Goal: Information Seeking & Learning: Learn about a topic

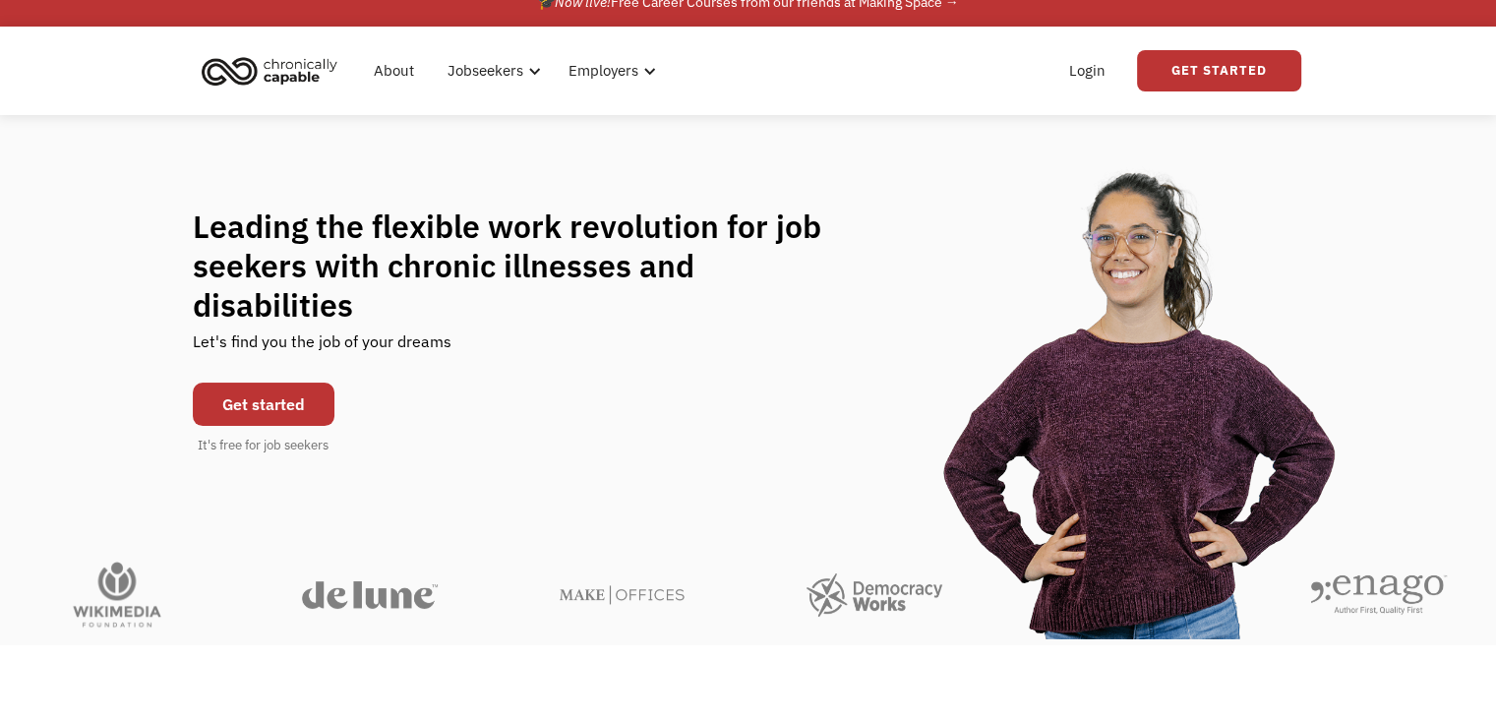
scroll to position [29, 0]
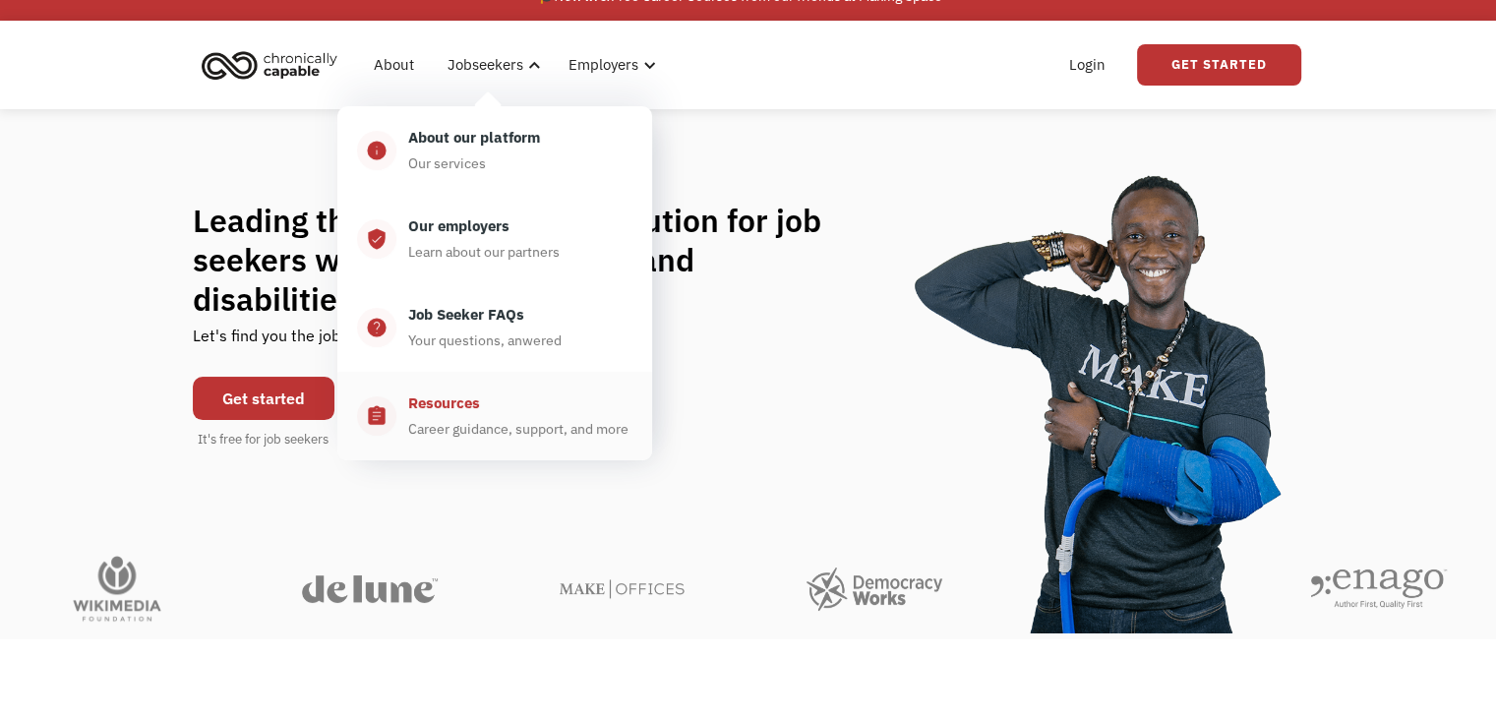
click at [481, 410] on div "Resources Career guidance, support, and more" at bounding box center [514, 415] width 236 height 49
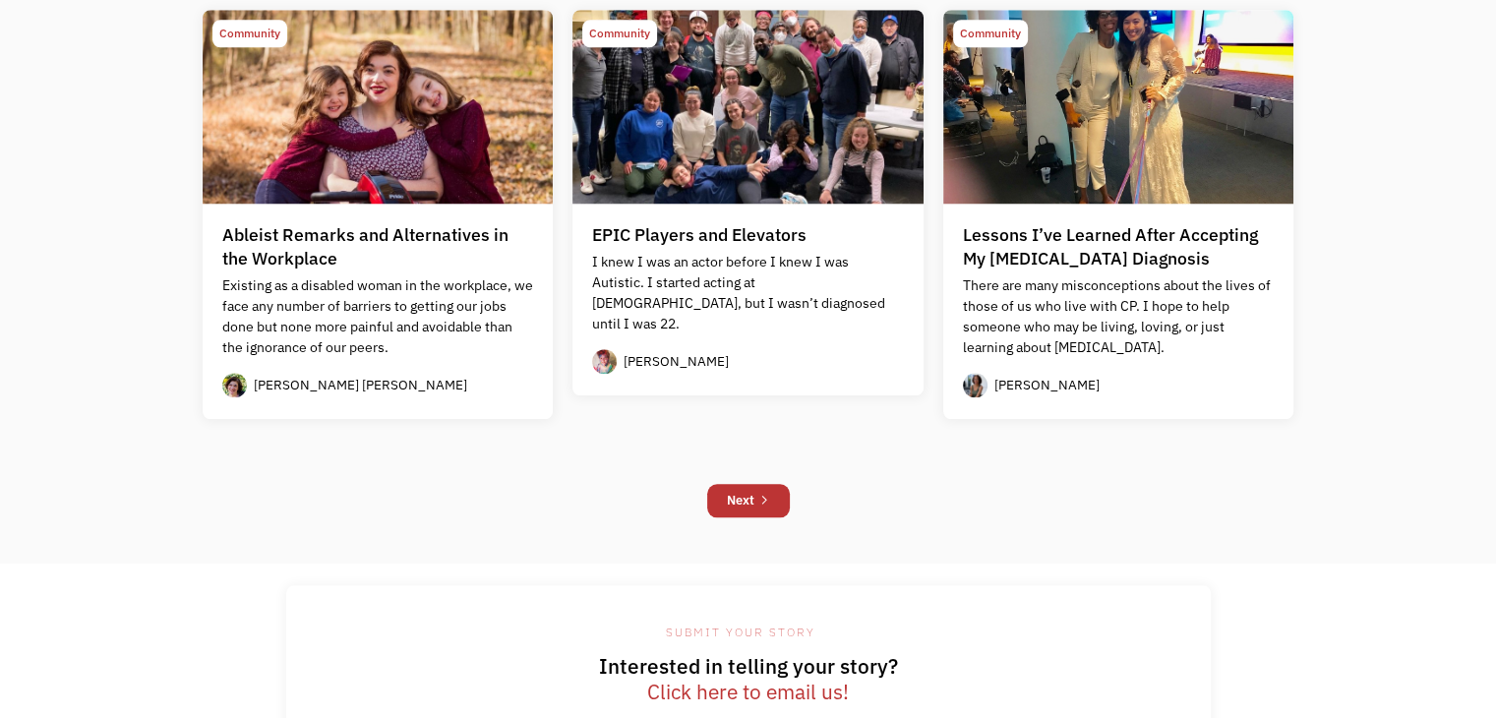
scroll to position [1698, 0]
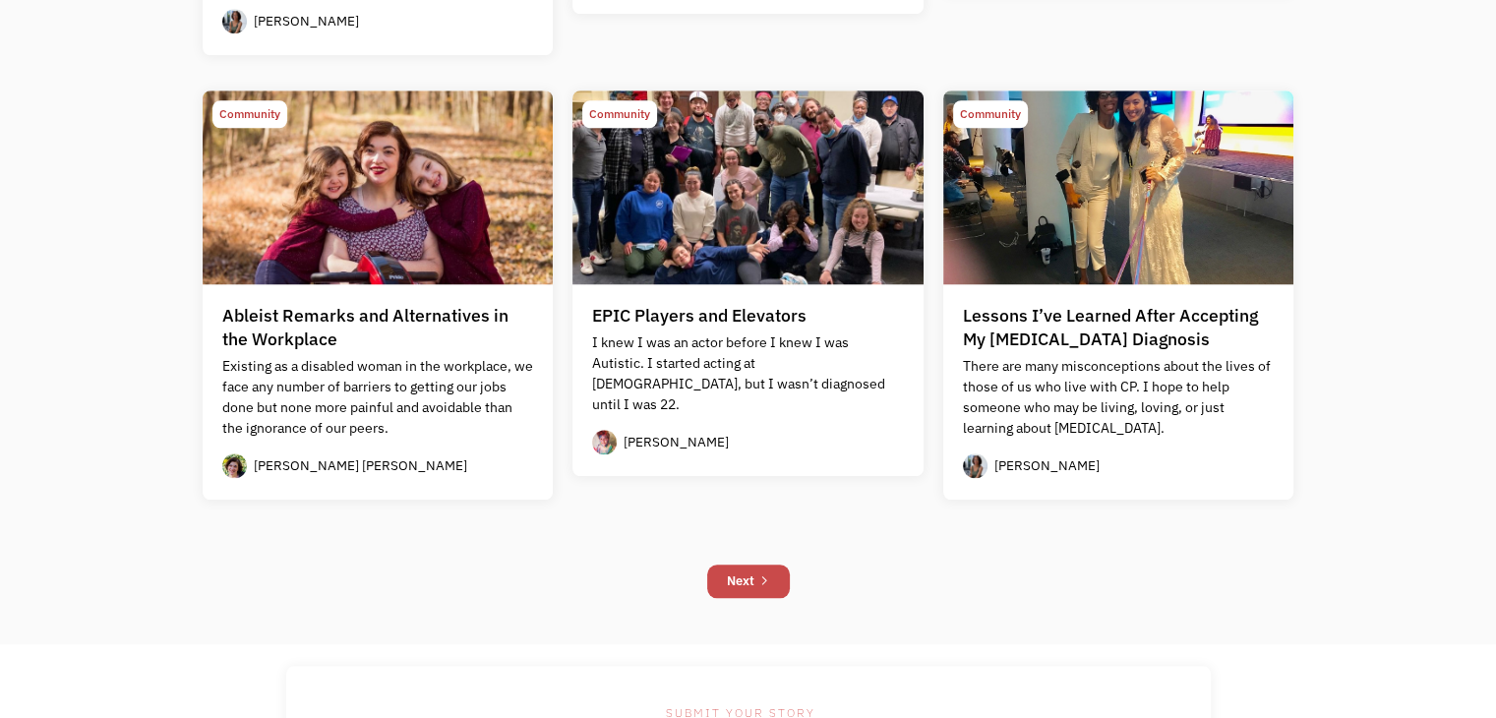
click at [739, 580] on div "Next" at bounding box center [741, 581] width 28 height 24
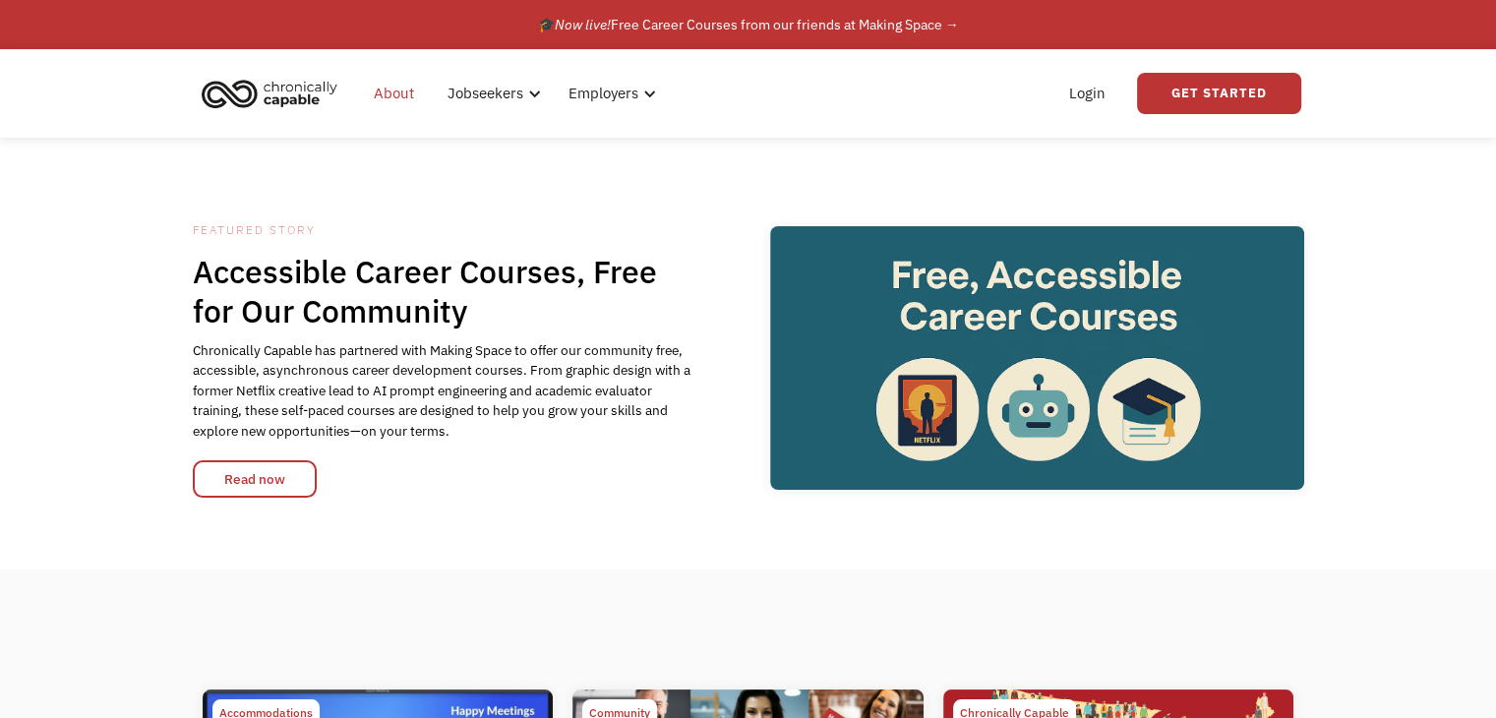
click at [397, 89] on link "About" at bounding box center [394, 93] width 64 height 63
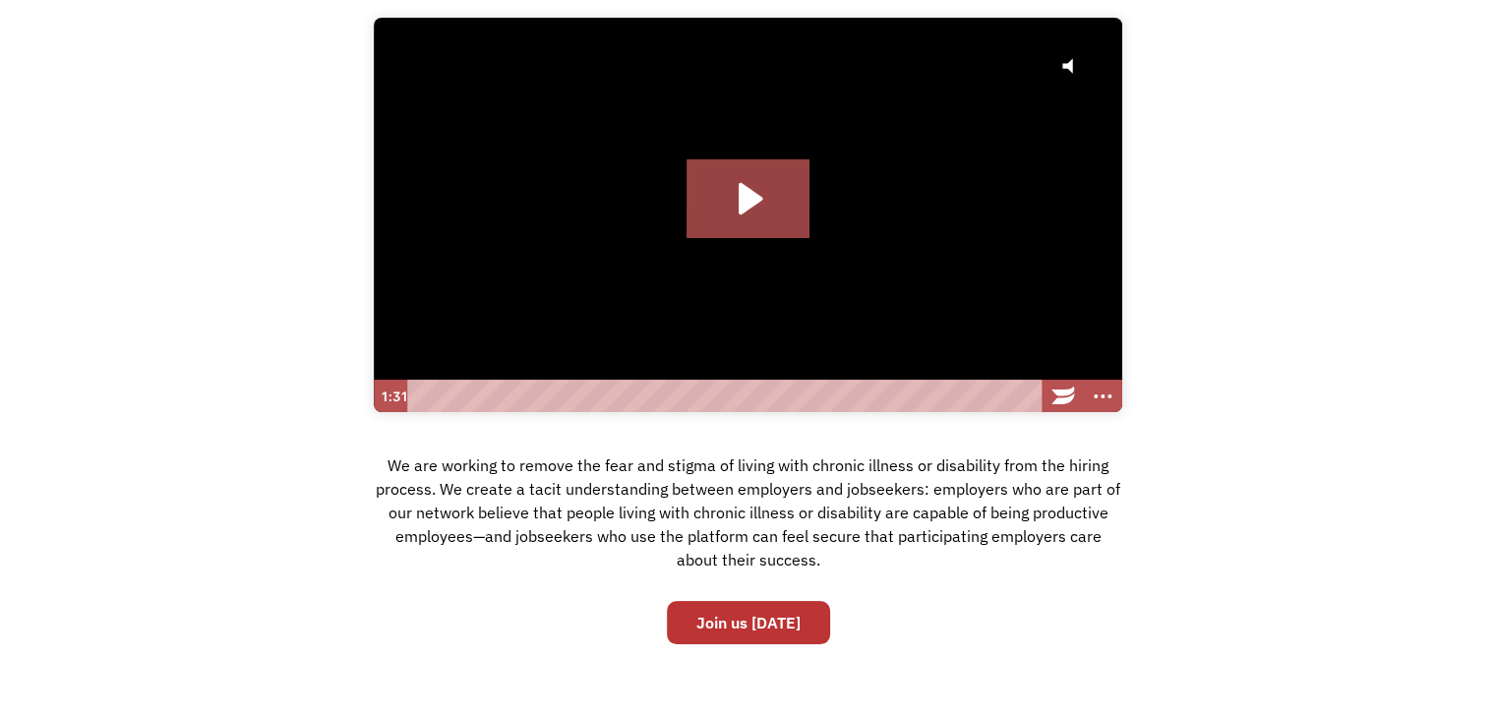
scroll to position [220, 0]
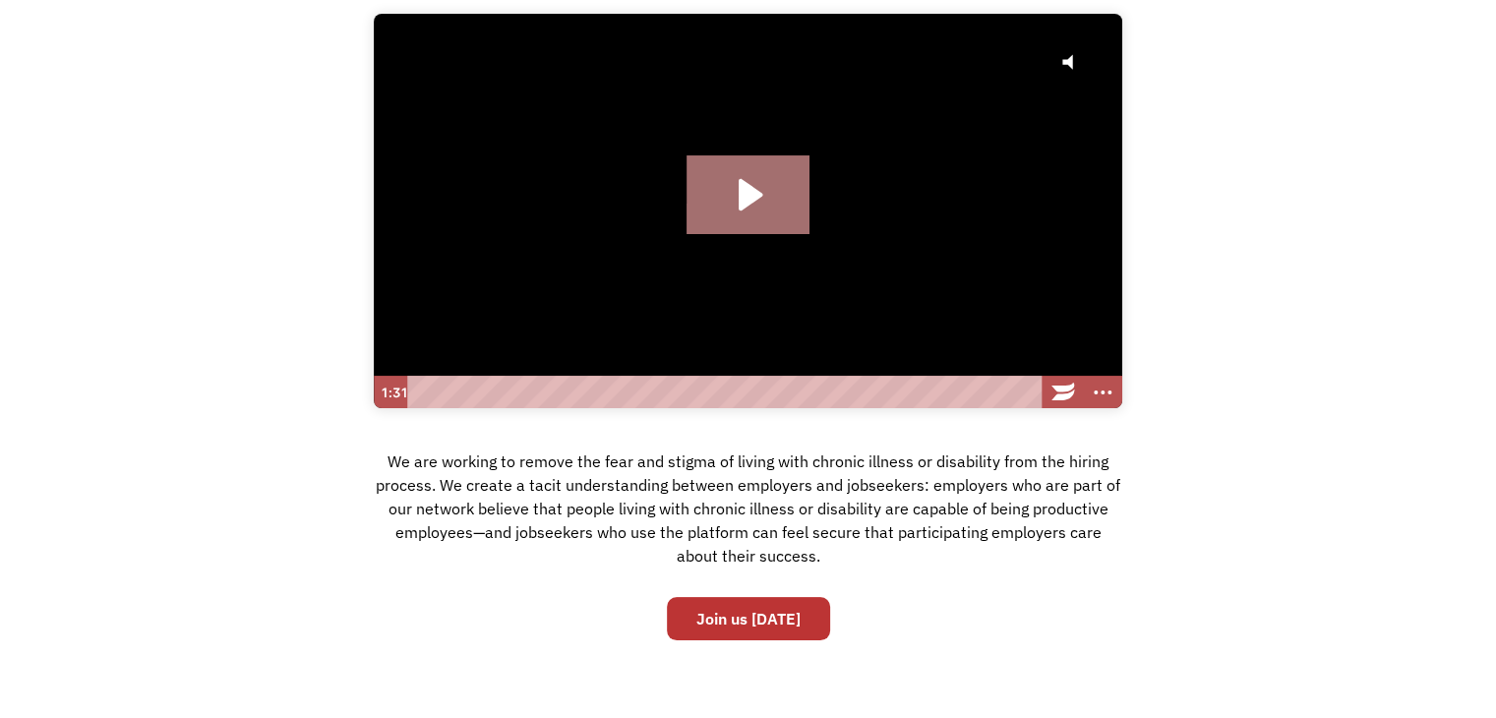
click at [709, 185] on icon "Play Video: Hire with Chronically Capable" at bounding box center [747, 194] width 123 height 79
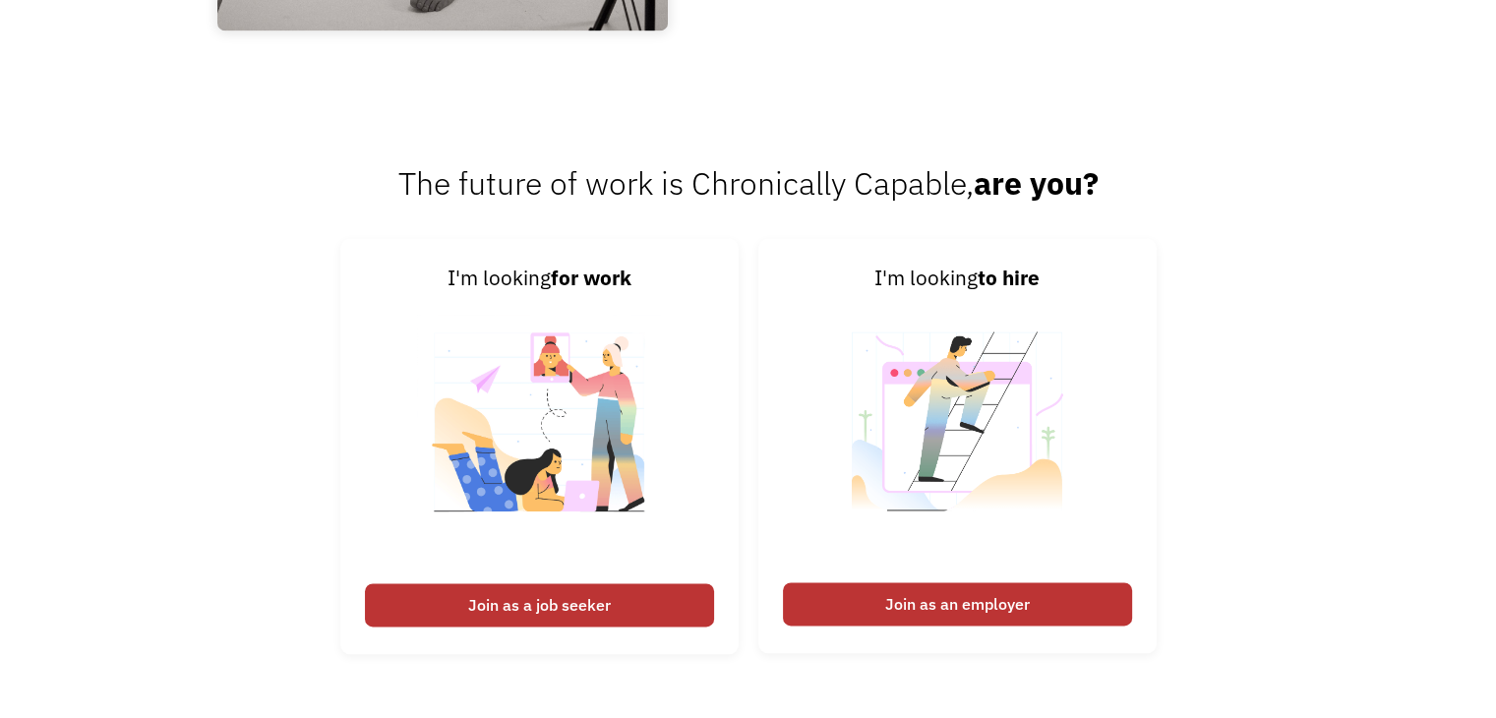
scroll to position [2797, 0]
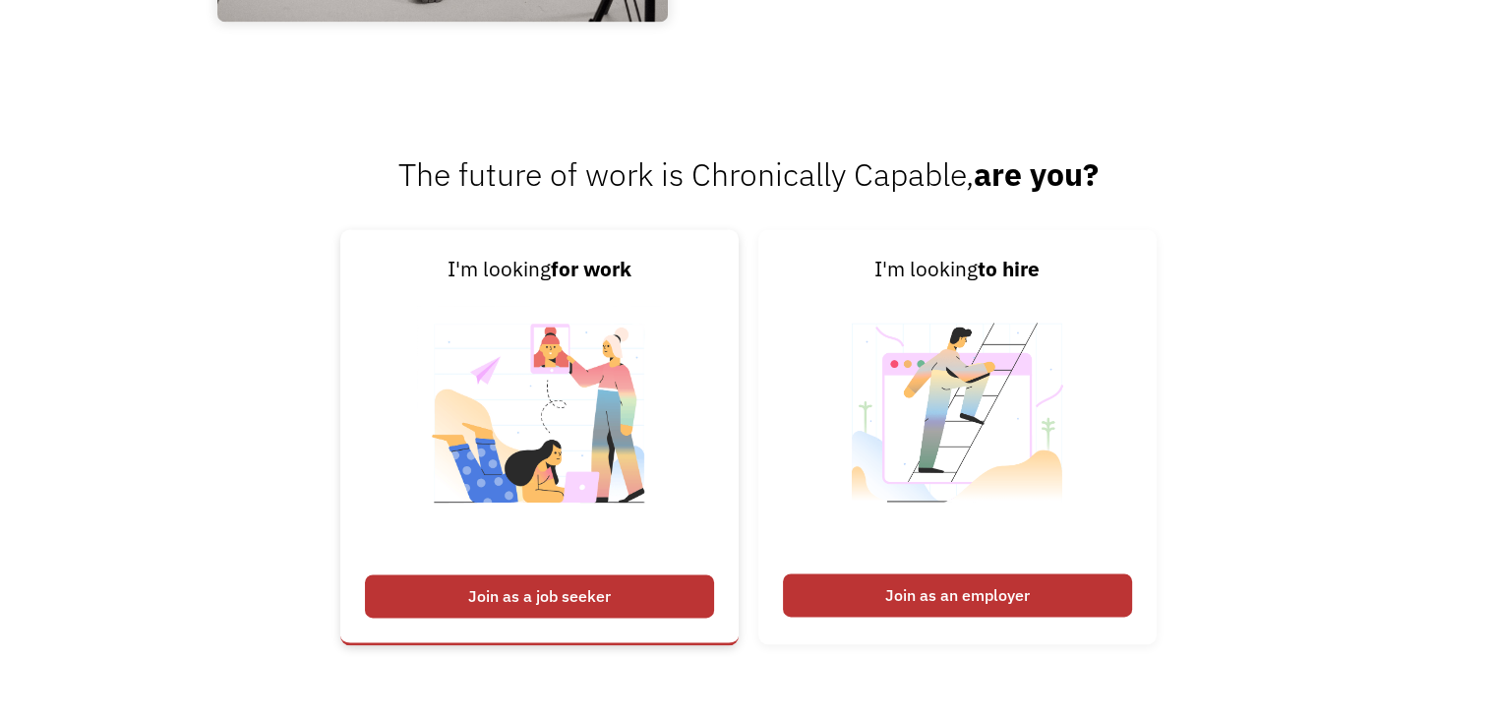
click at [529, 594] on div "Join as a job seeker" at bounding box center [539, 595] width 349 height 43
click at [531, 607] on div "Join as a job seeker" at bounding box center [539, 595] width 349 height 43
click at [600, 475] on img at bounding box center [539, 425] width 245 height 278
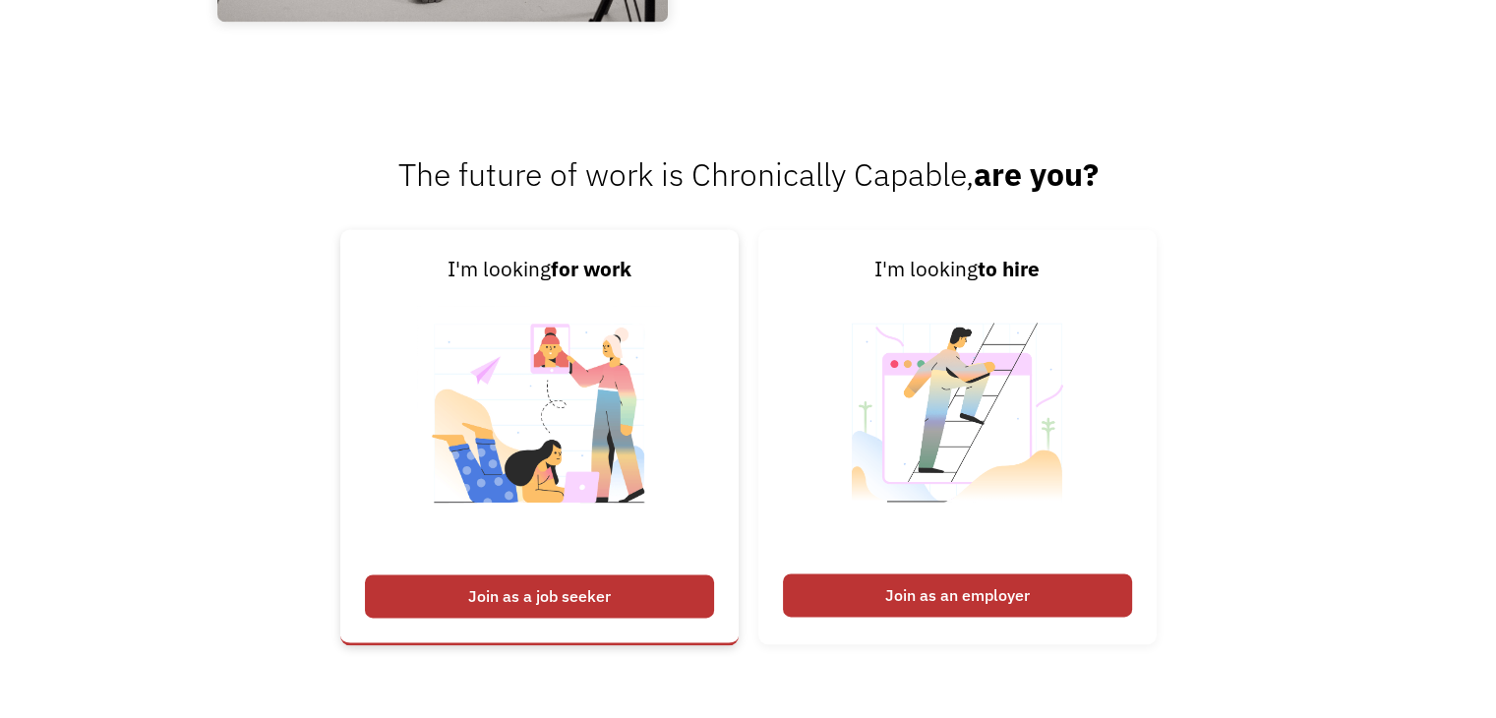
click at [488, 607] on div "Join as a job seeker" at bounding box center [539, 595] width 349 height 43
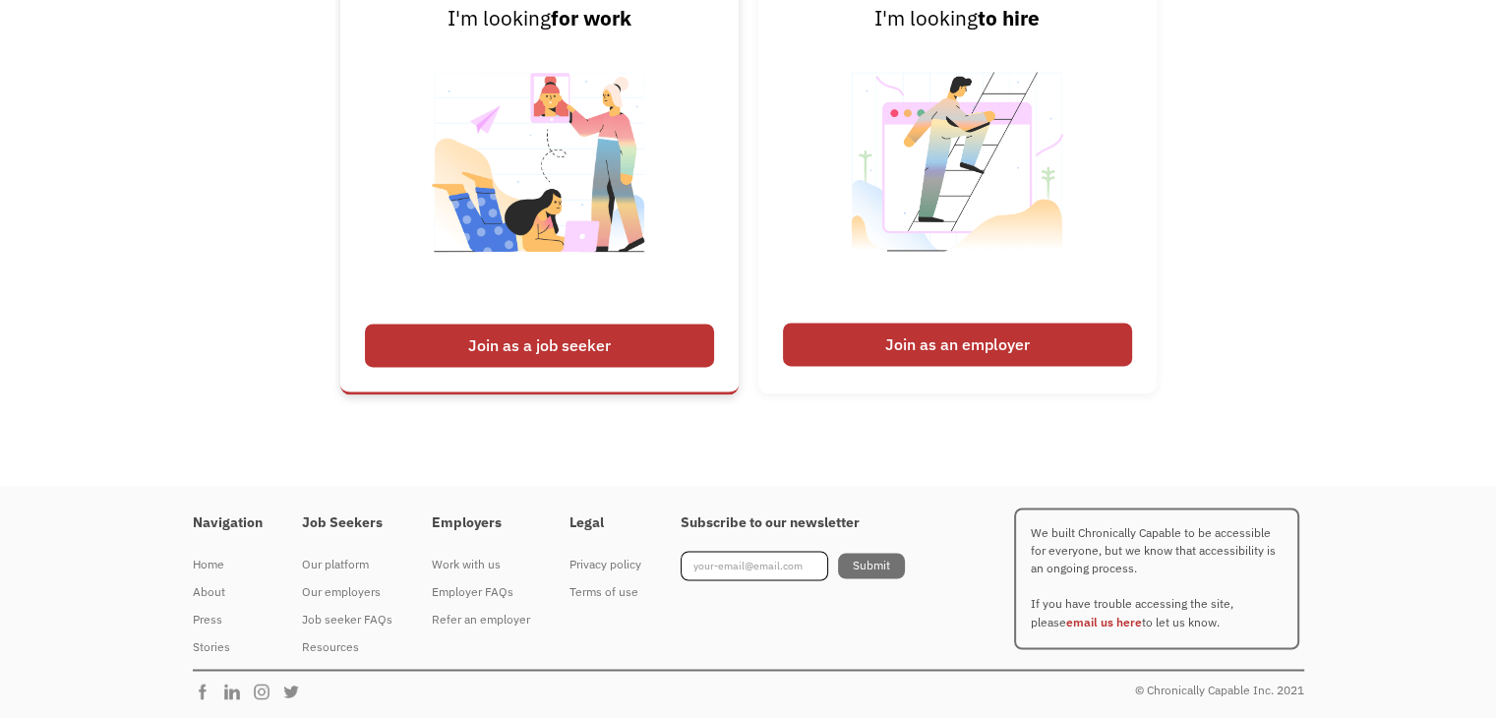
click at [531, 350] on div "Join as a job seeker" at bounding box center [539, 345] width 349 height 43
click at [350, 619] on div "Job seeker FAQs" at bounding box center [347, 620] width 90 height 24
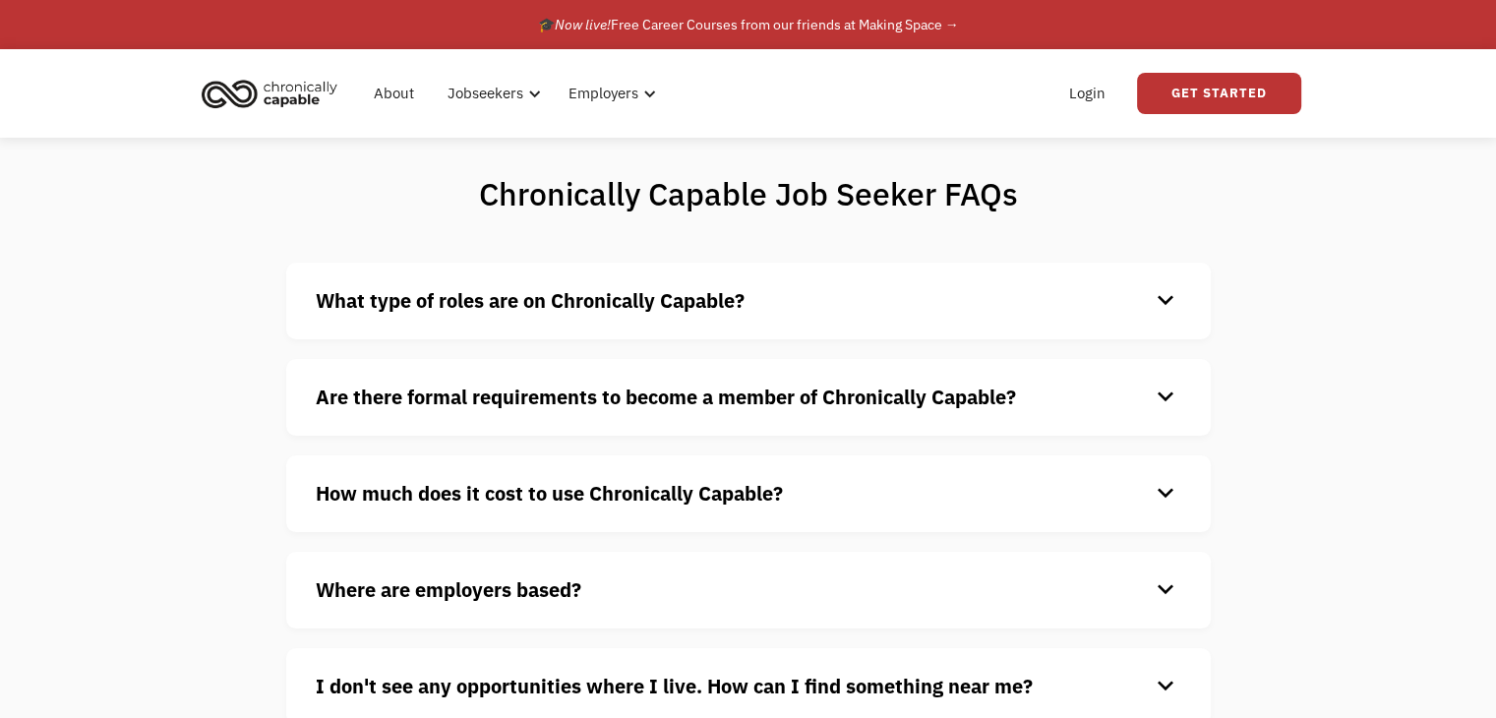
click at [1170, 298] on div "keyboard_arrow_down" at bounding box center [1165, 301] width 31 height 30
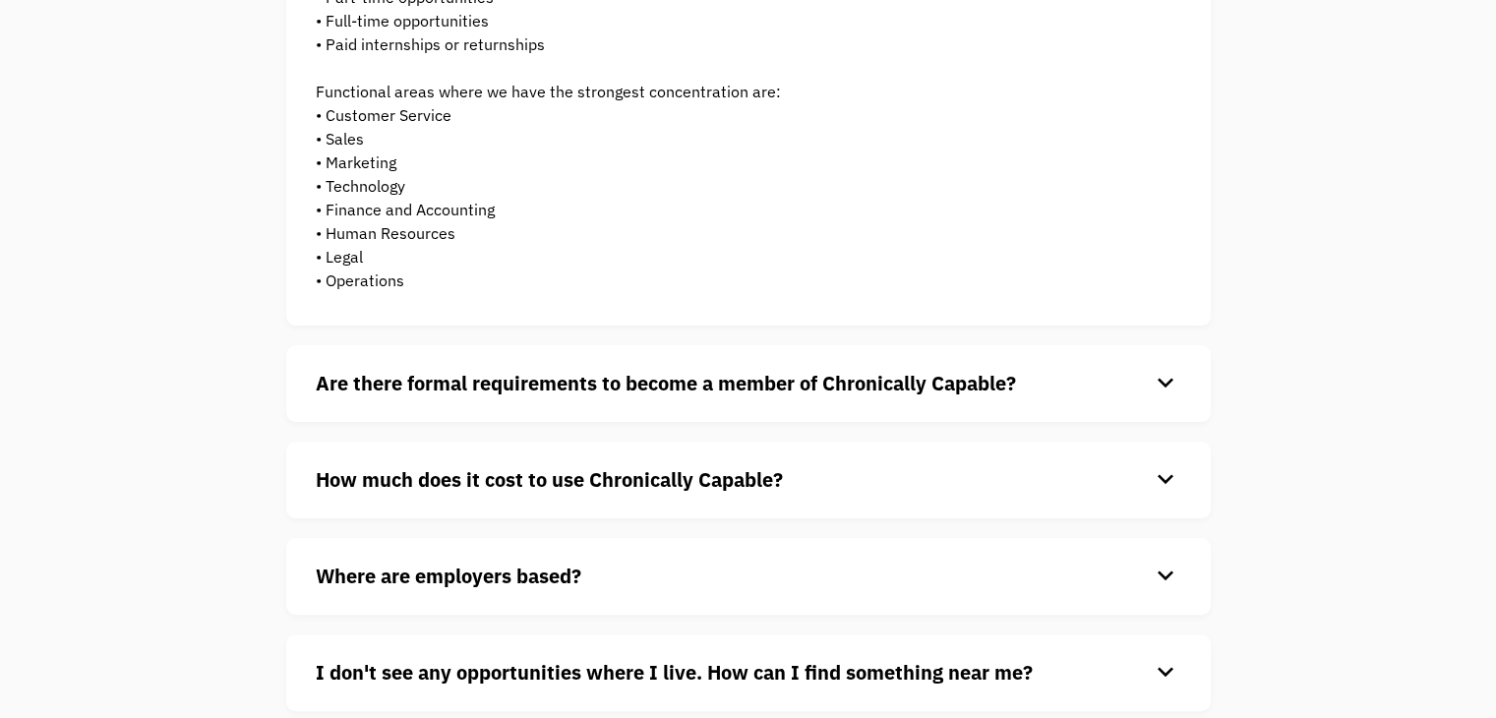
scroll to position [389, 0]
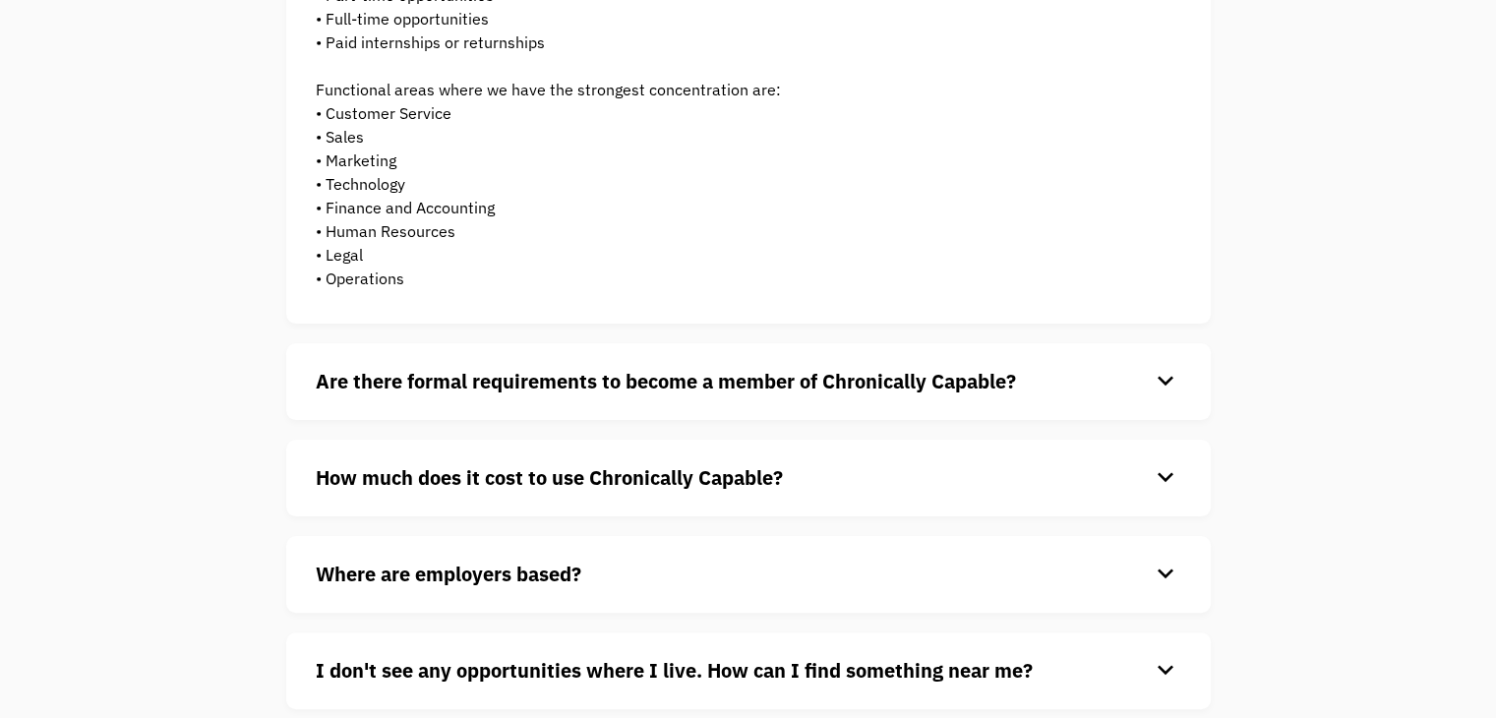
click at [1172, 378] on div "keyboard_arrow_down" at bounding box center [1165, 382] width 31 height 30
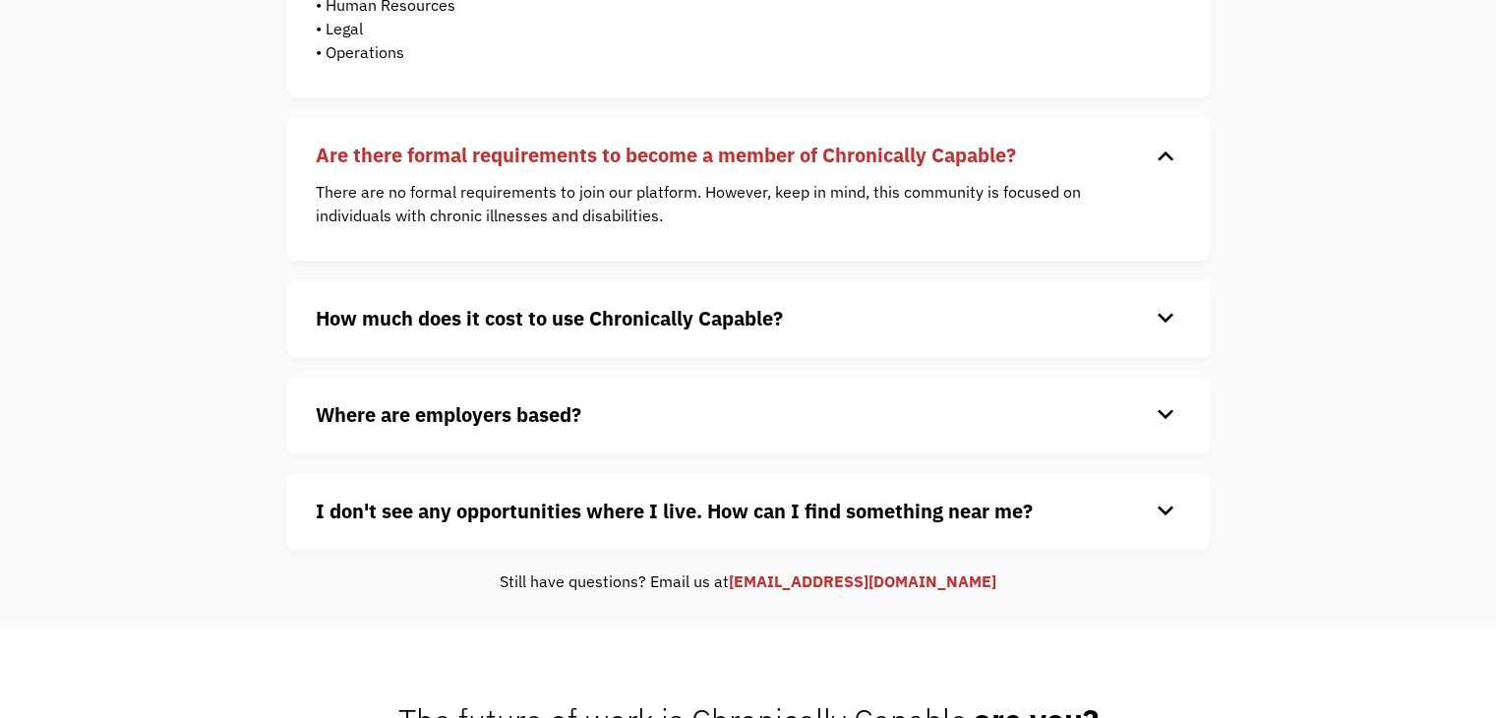
scroll to position [645, 0]
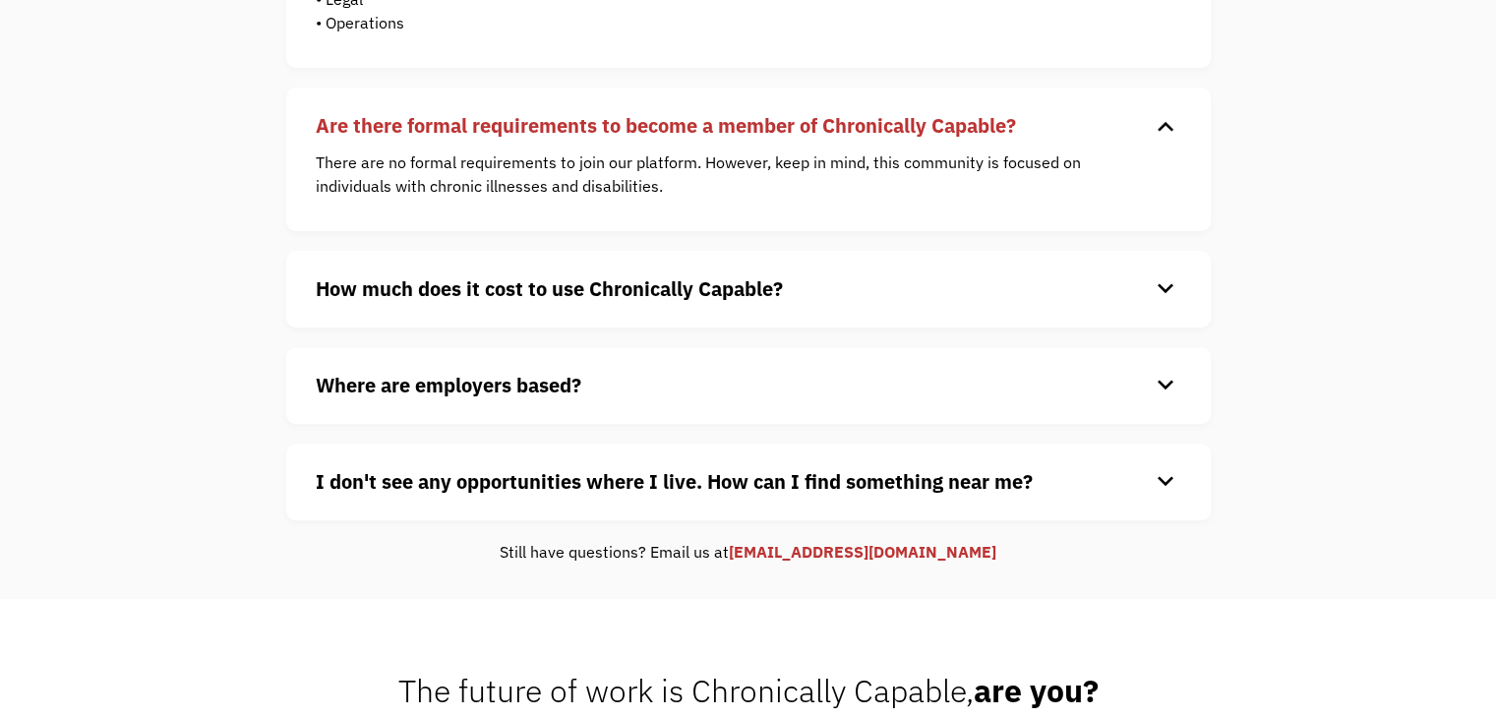
click at [1162, 296] on div "keyboard_arrow_down" at bounding box center [1165, 289] width 31 height 30
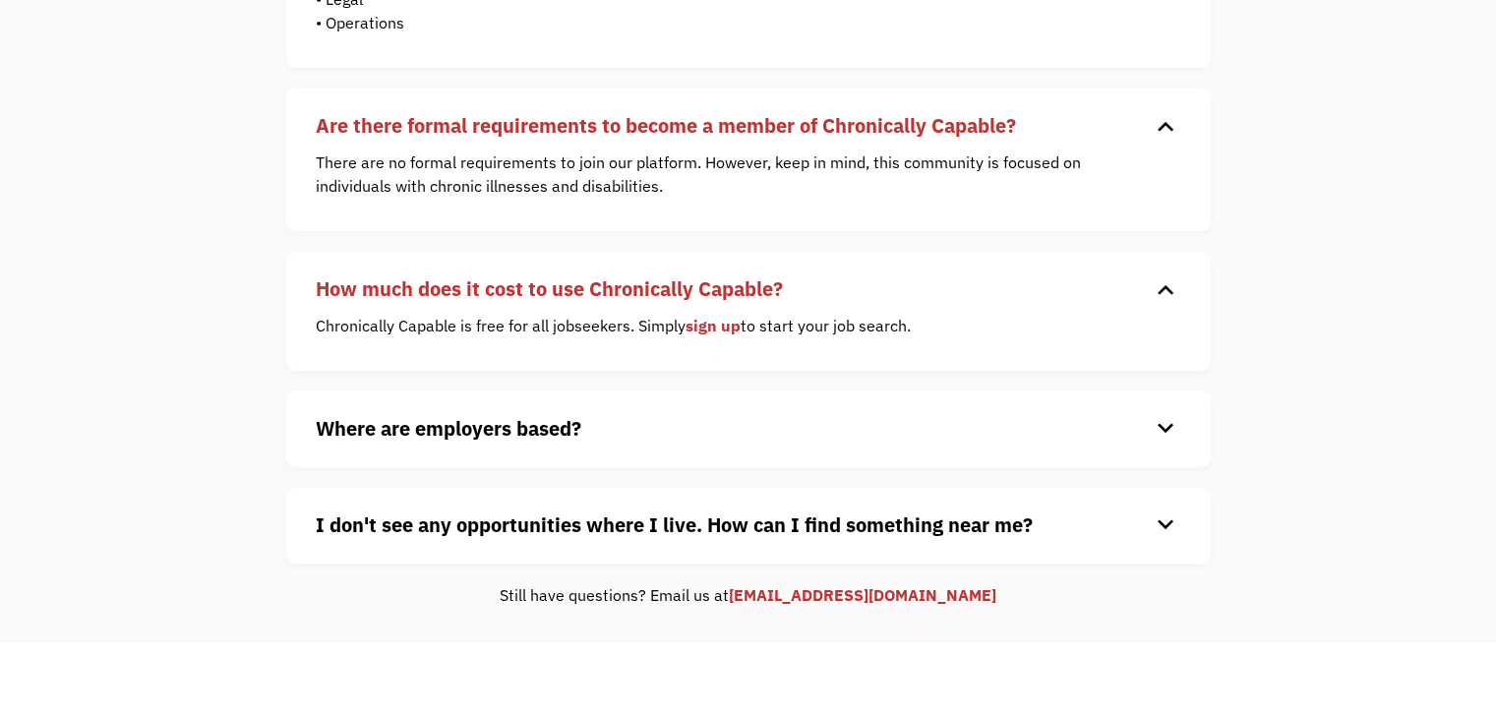
click at [1151, 437] on div "keyboard_arrow_down" at bounding box center [1165, 429] width 31 height 30
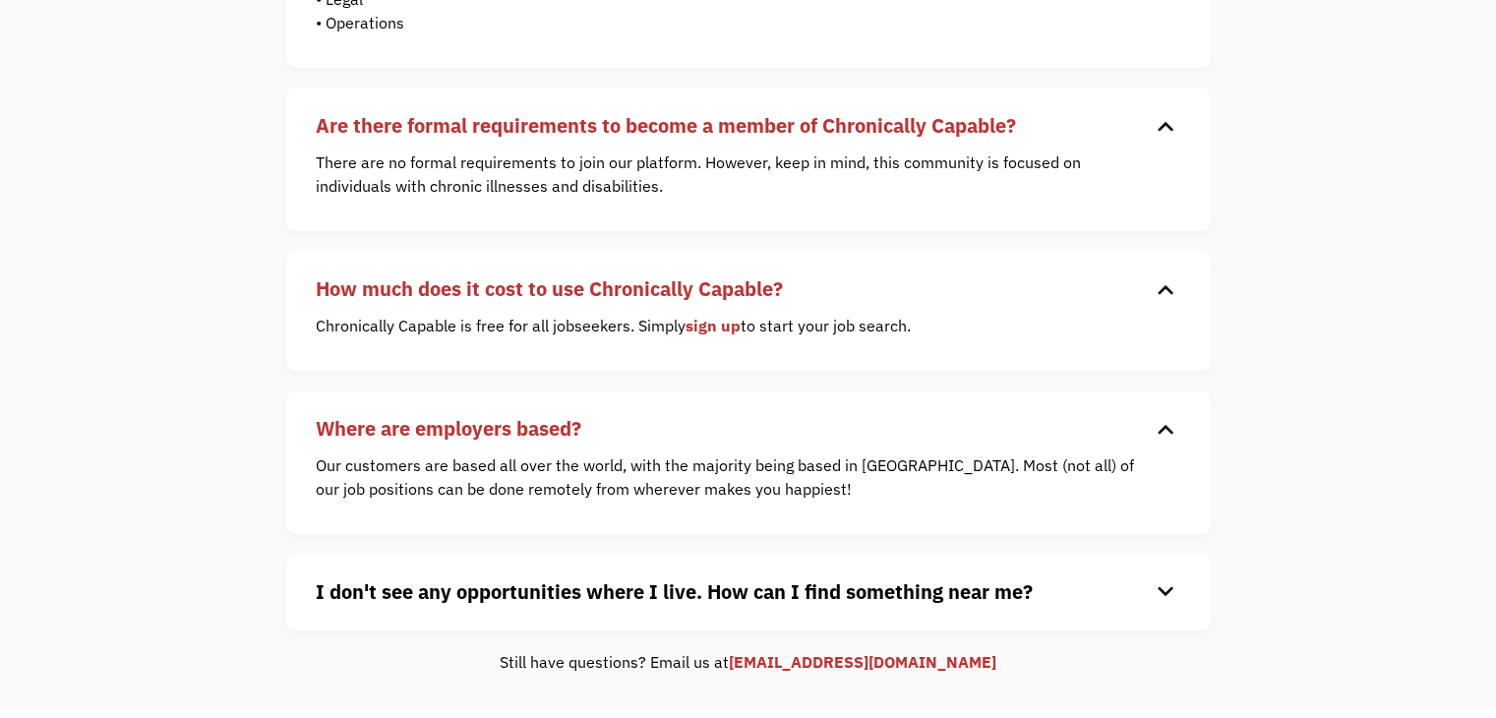
click at [1166, 587] on div "keyboard_arrow_down" at bounding box center [1165, 592] width 31 height 30
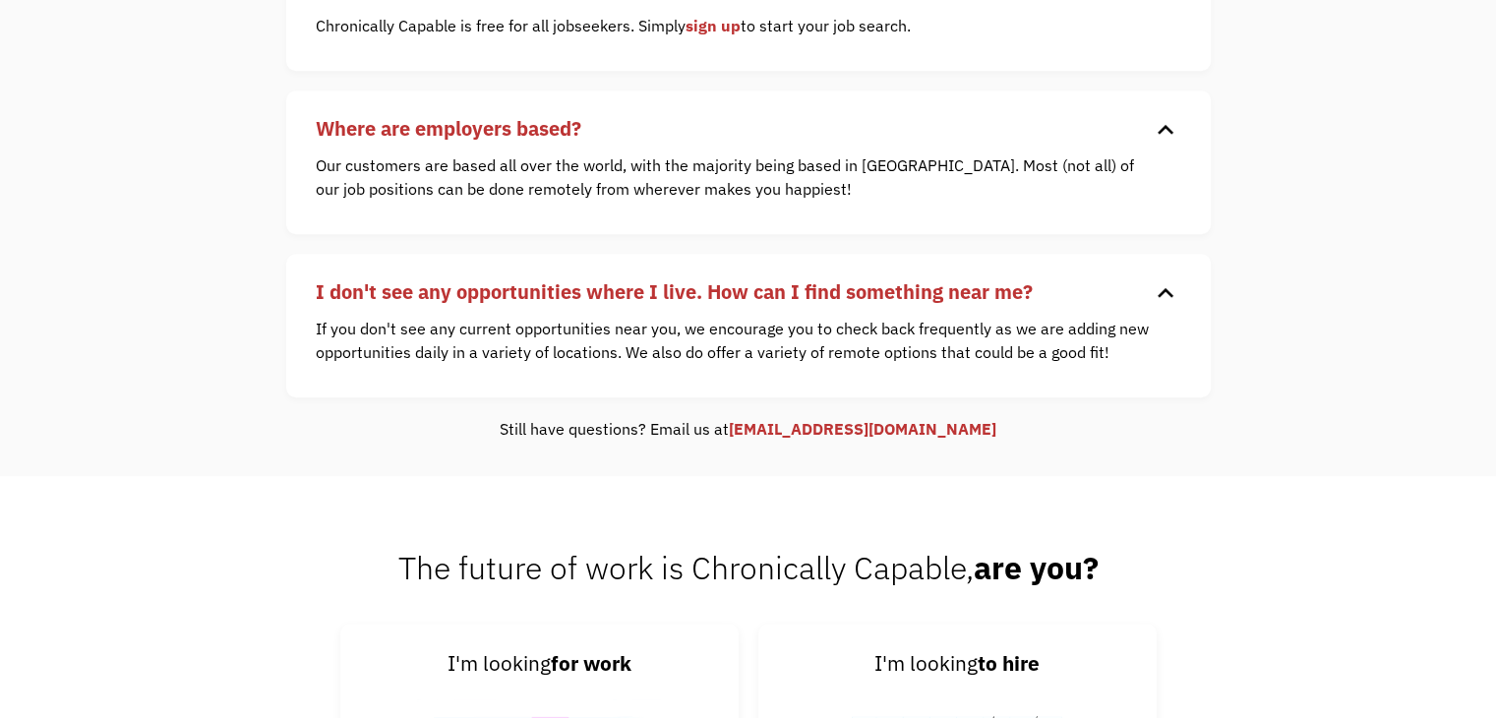
scroll to position [0, 0]
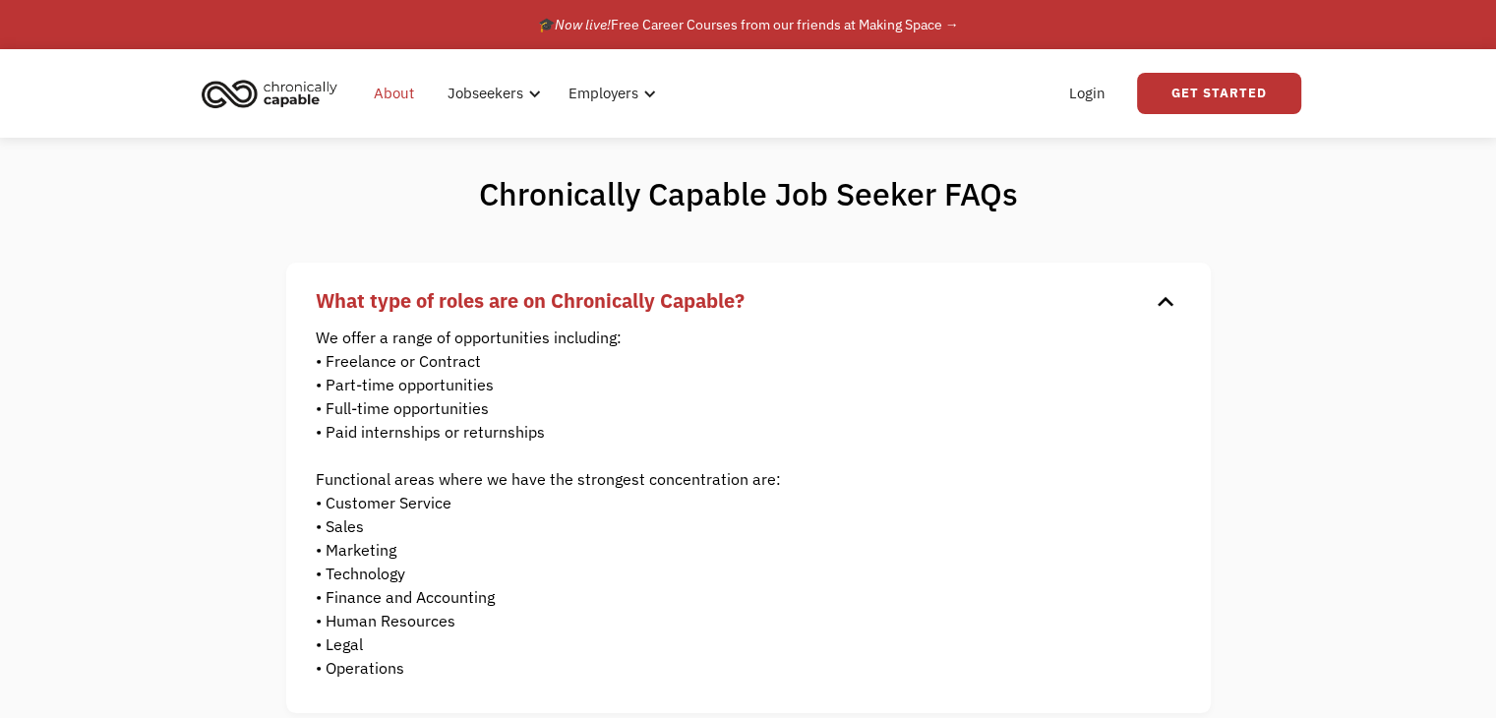
click at [402, 108] on link "About" at bounding box center [394, 93] width 64 height 63
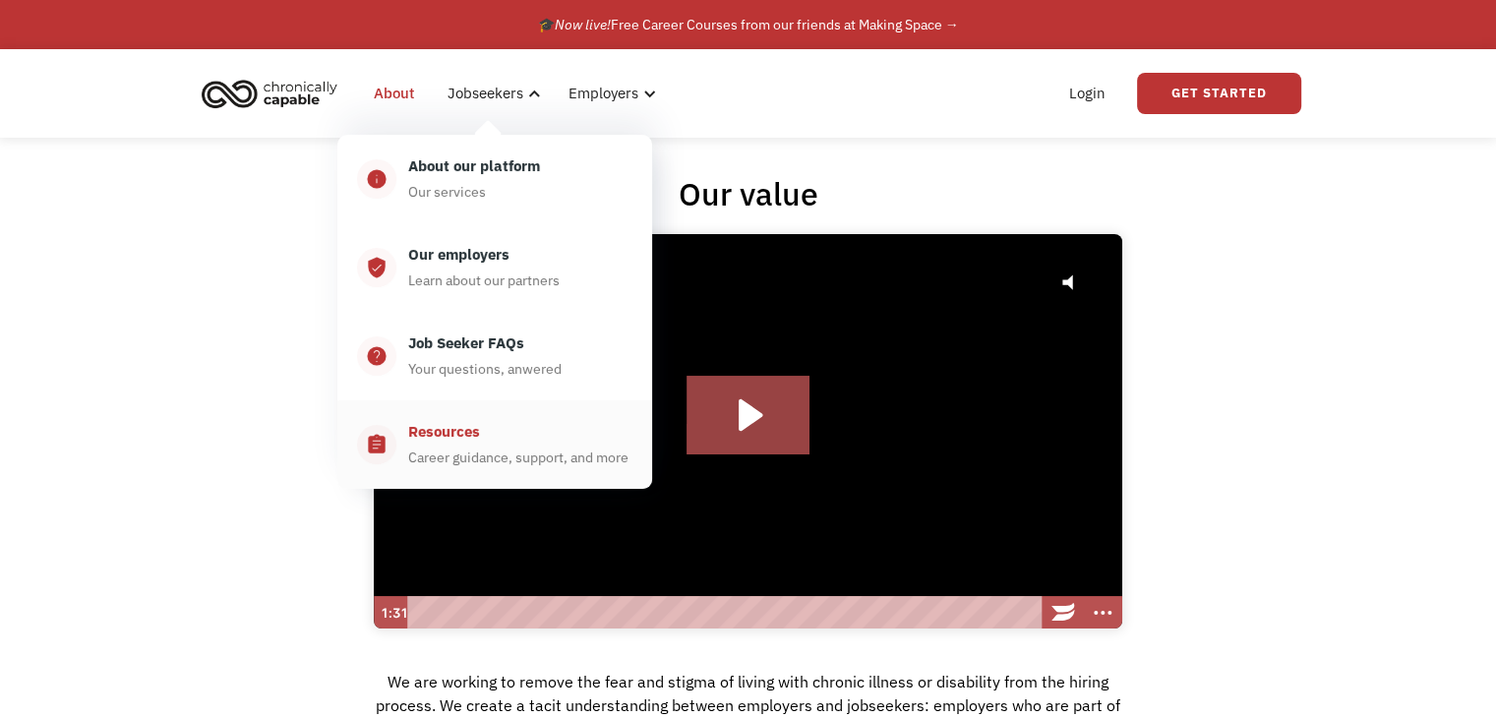
click at [472, 465] on div "Career guidance, support, and more" at bounding box center [518, 458] width 220 height 24
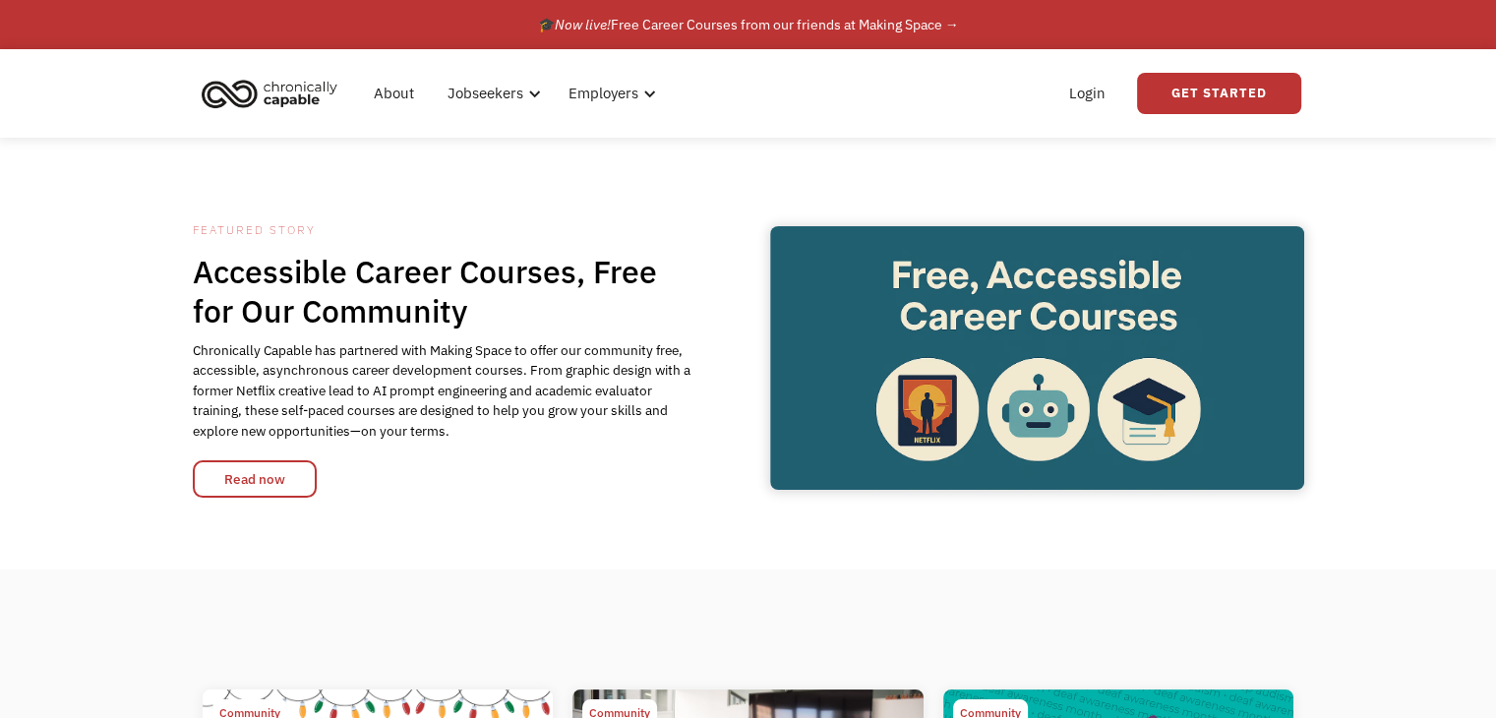
click at [1094, 381] on img at bounding box center [1036, 357] width 533 height 263
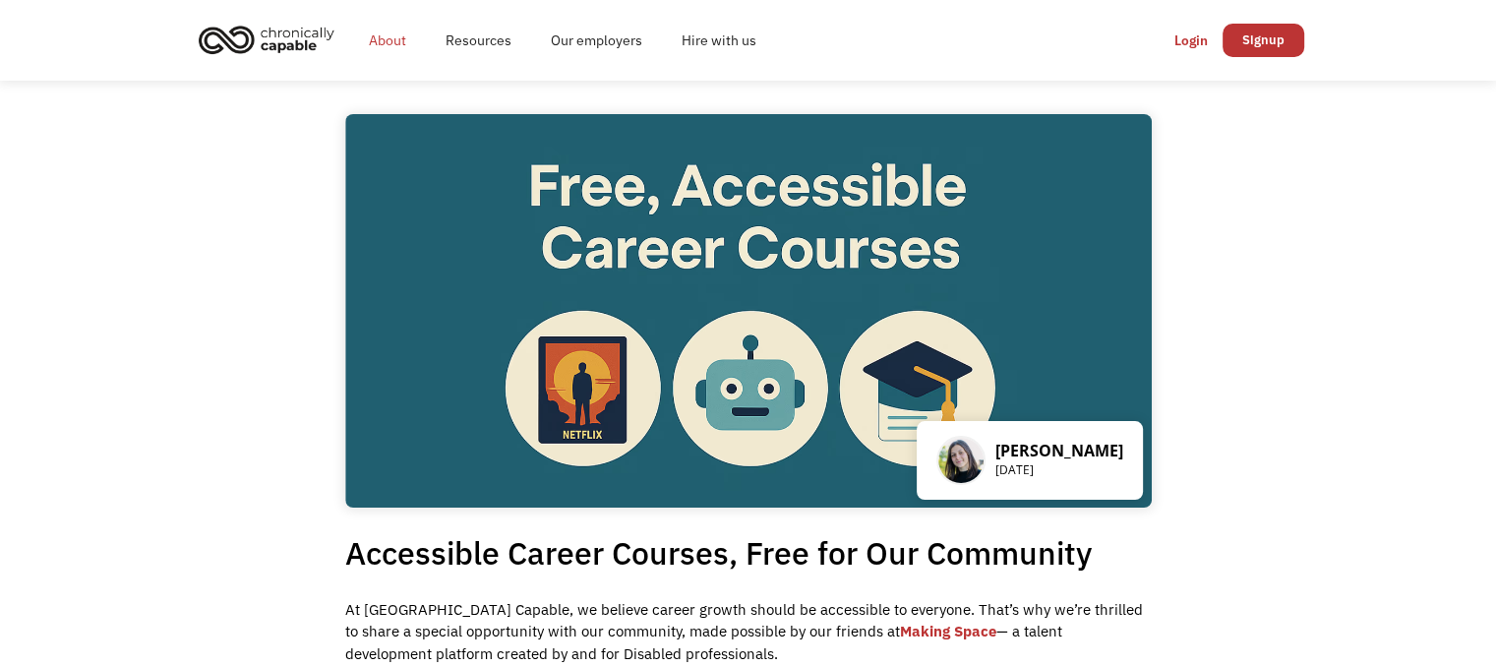
click at [396, 42] on link "About" at bounding box center [387, 40] width 77 height 63
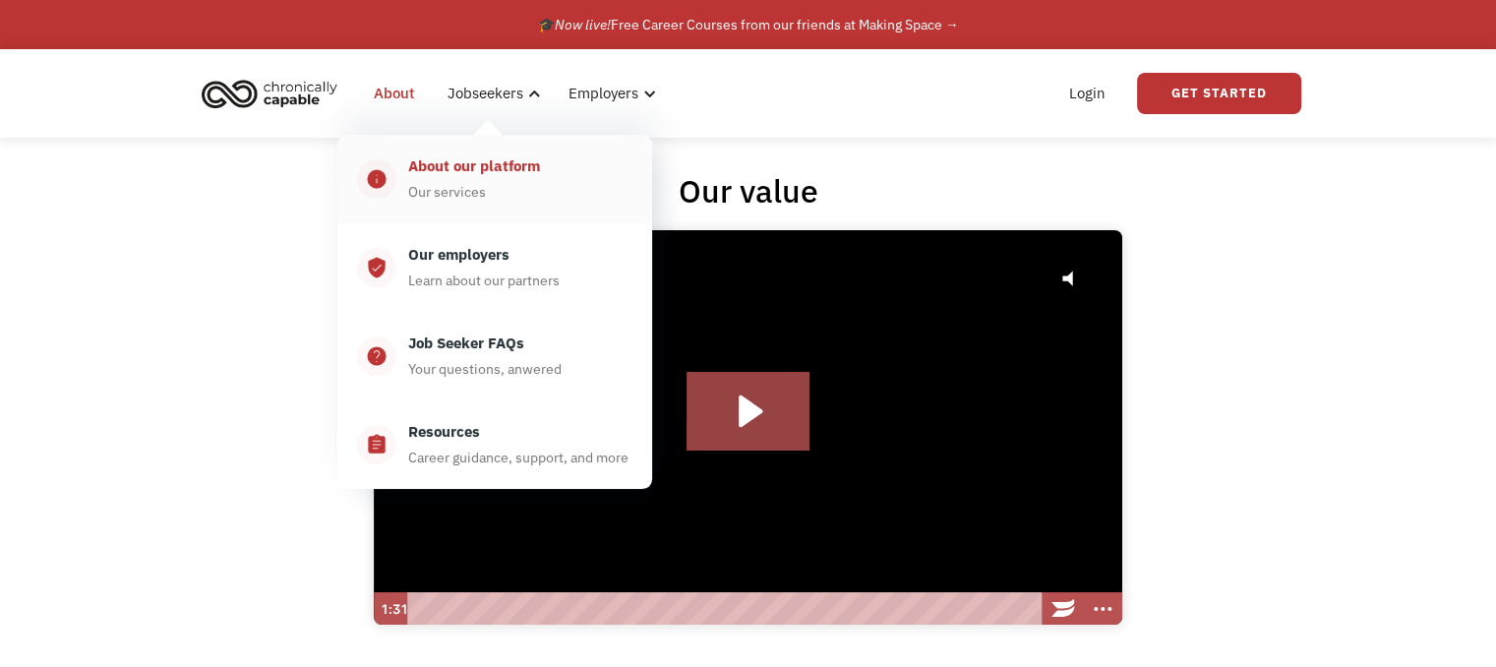
click at [496, 191] on div "About our platform Our services" at bounding box center [514, 178] width 236 height 49
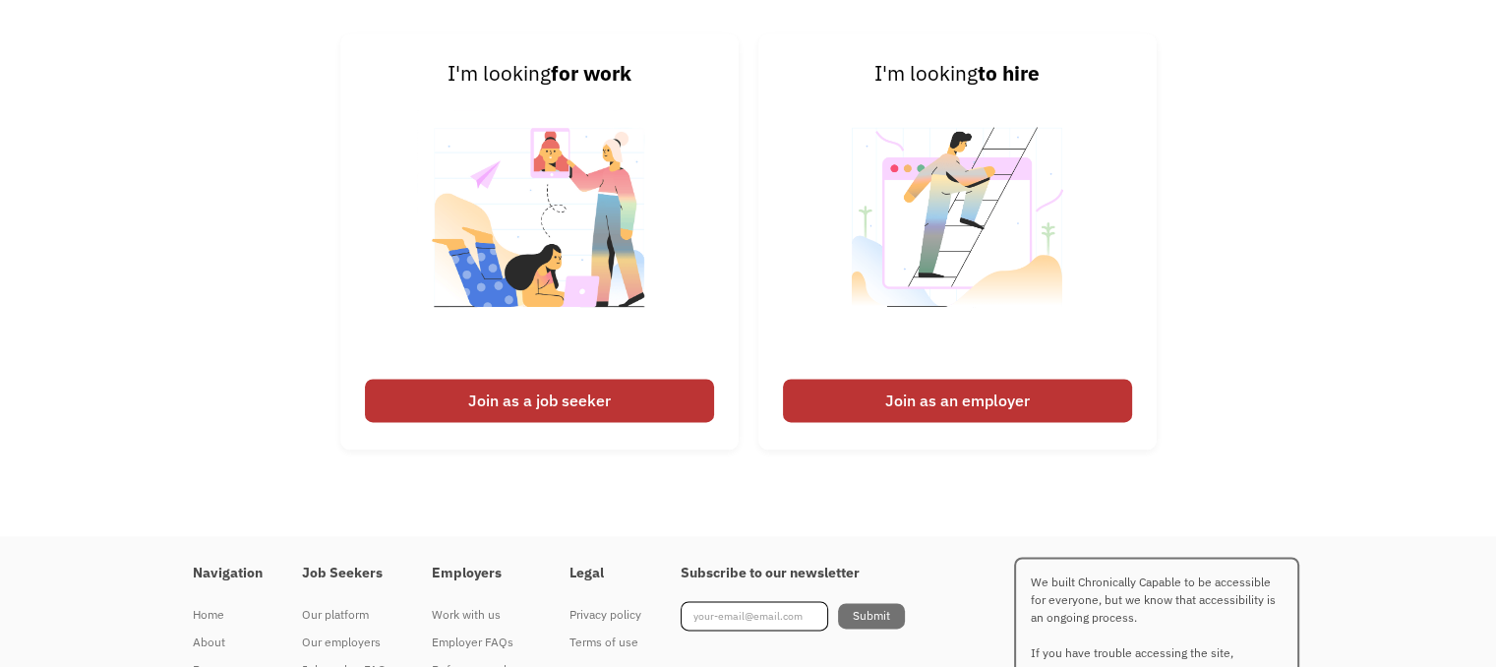
scroll to position [2652, 0]
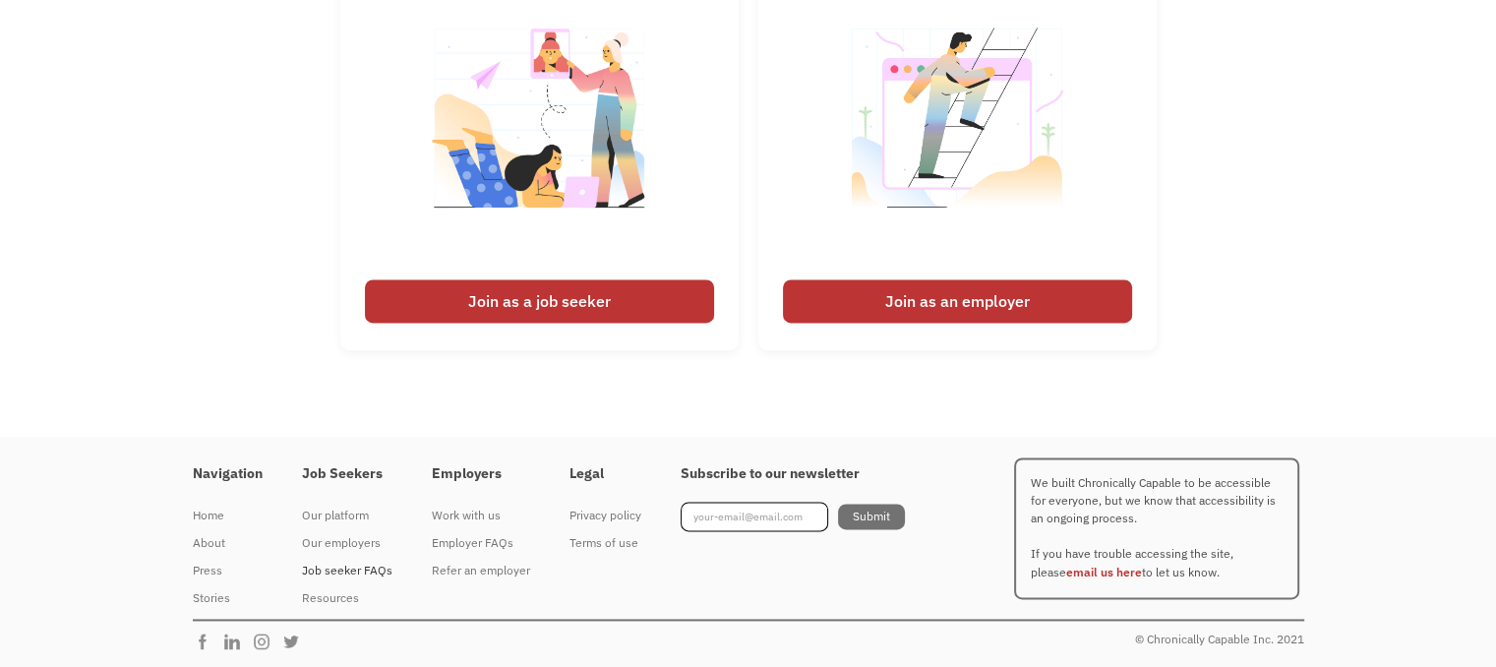
click at [368, 574] on div "Job seeker FAQs" at bounding box center [347, 571] width 90 height 24
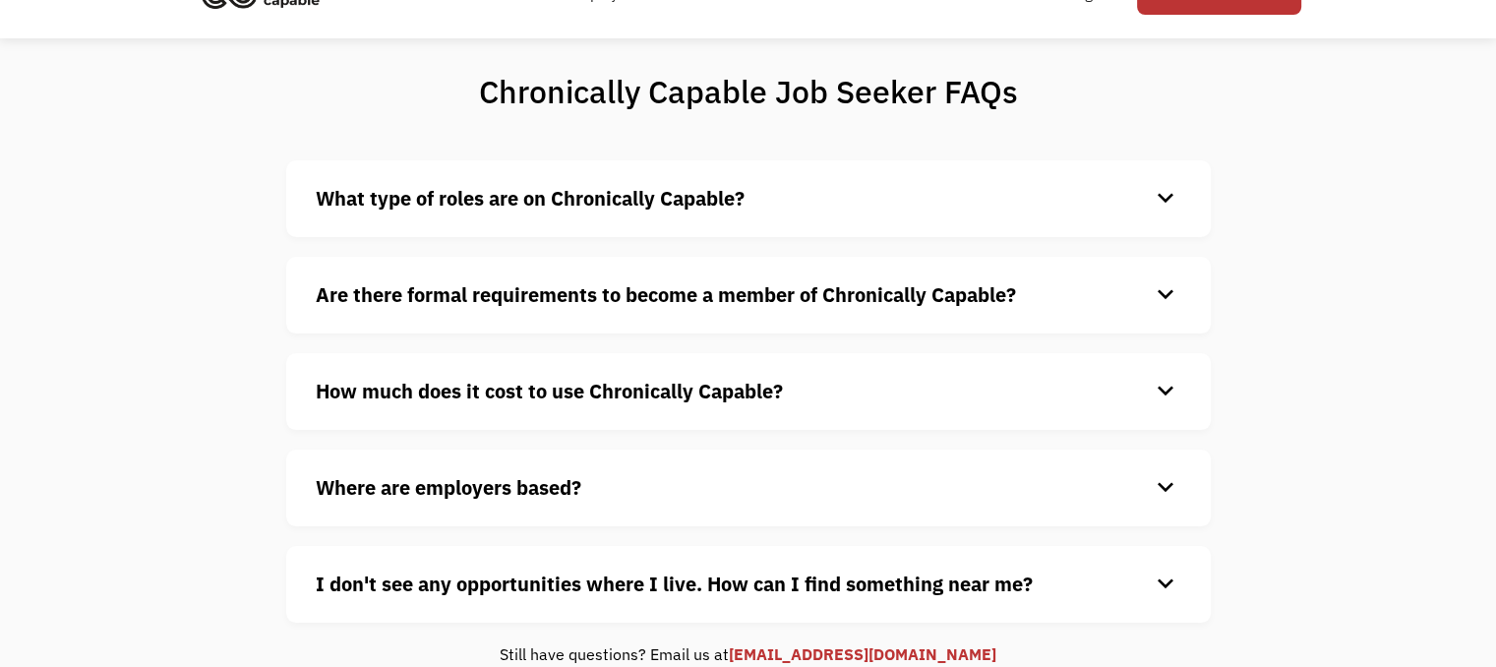
scroll to position [197, 0]
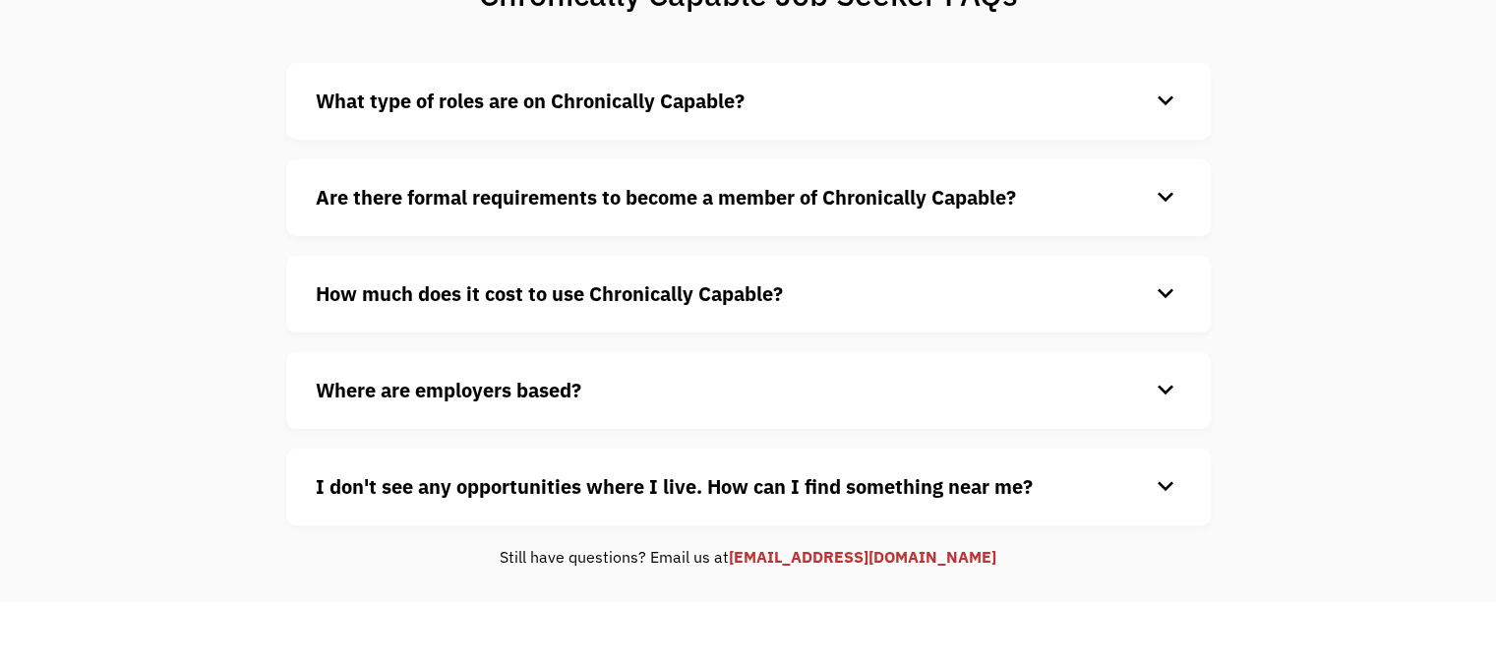
click at [1164, 112] on div "keyboard_arrow_down" at bounding box center [1165, 102] width 31 height 30
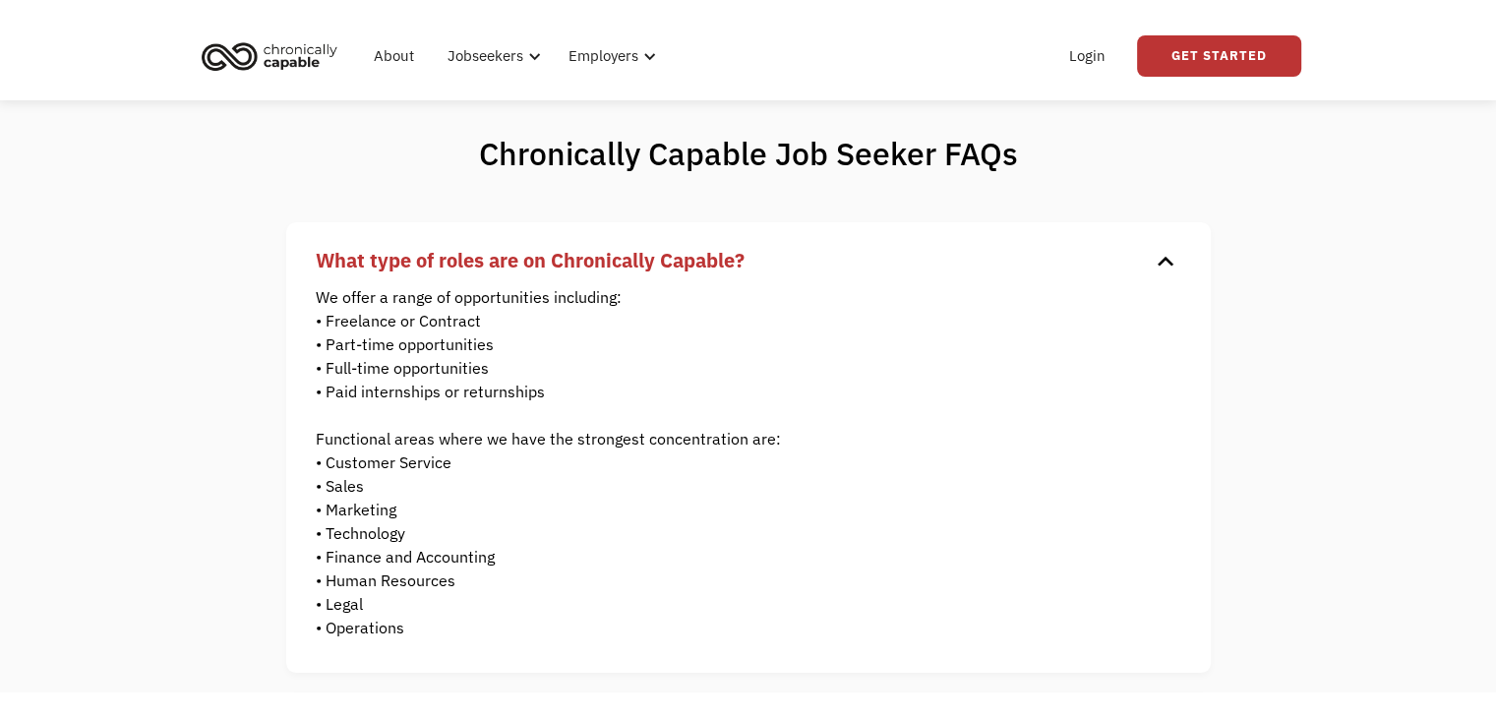
scroll to position [0, 0]
